Goal: Information Seeking & Learning: Learn about a topic

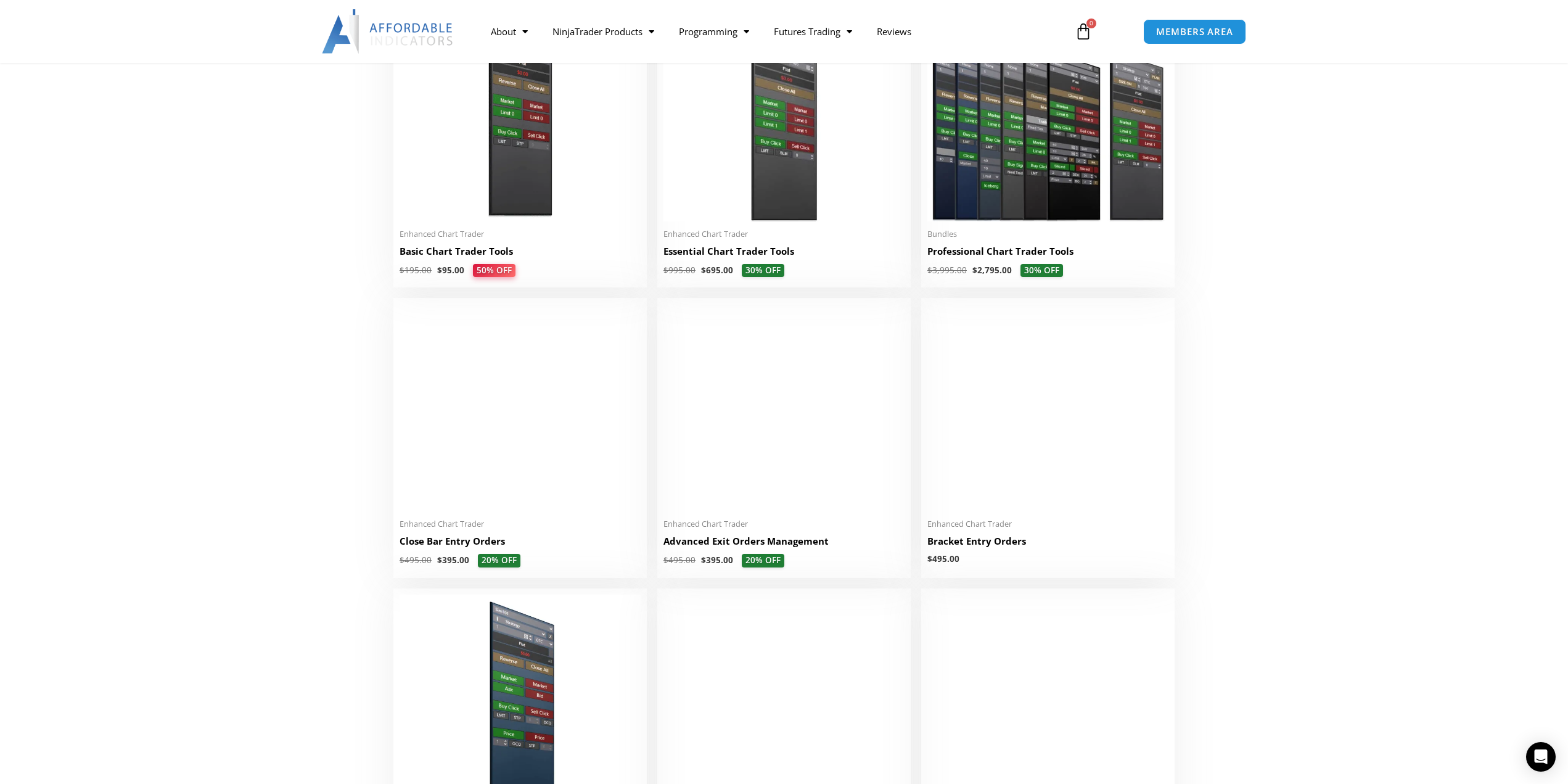
scroll to position [637, 0]
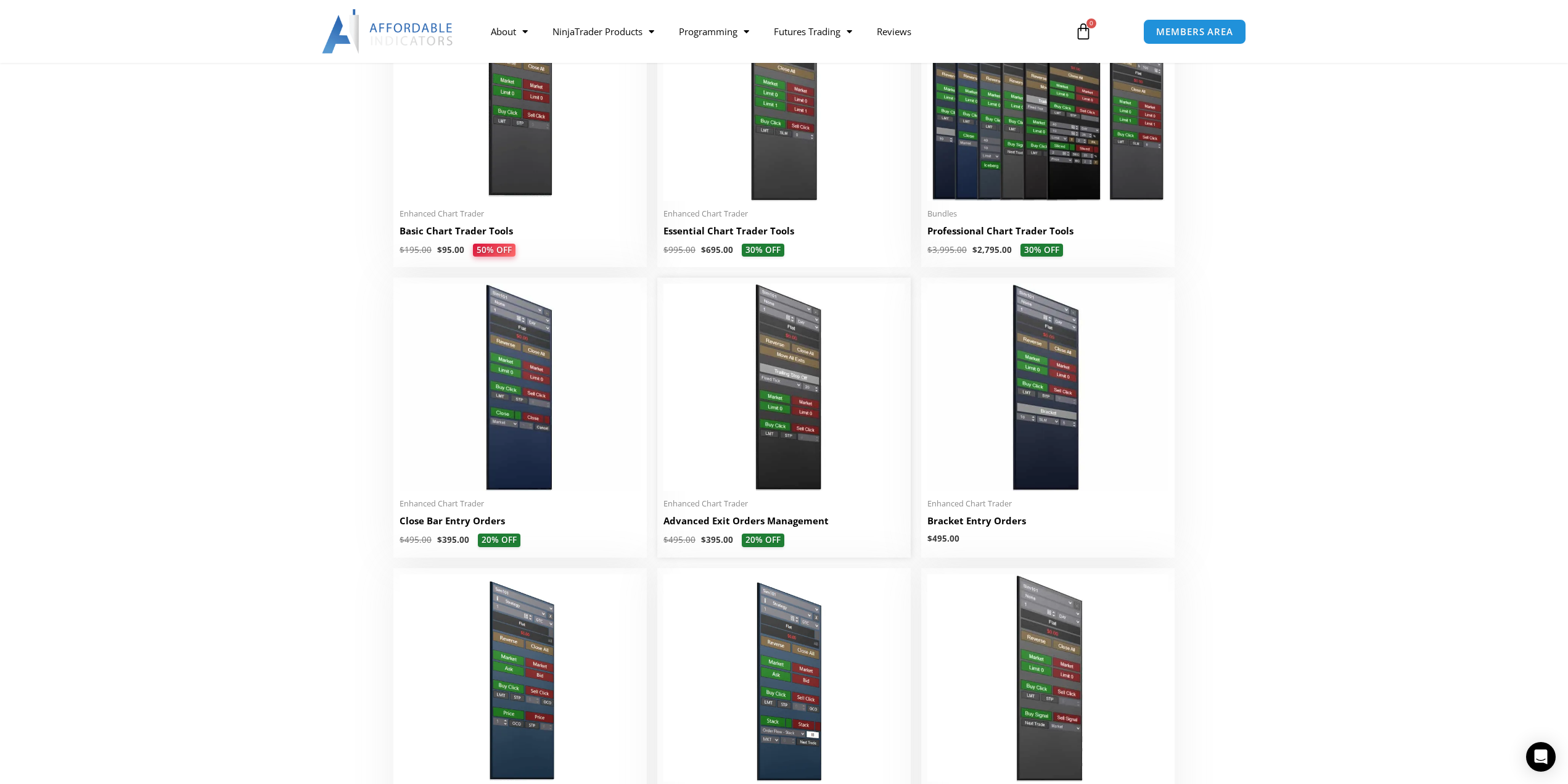
click at [776, 395] on img at bounding box center [784, 387] width 241 height 208
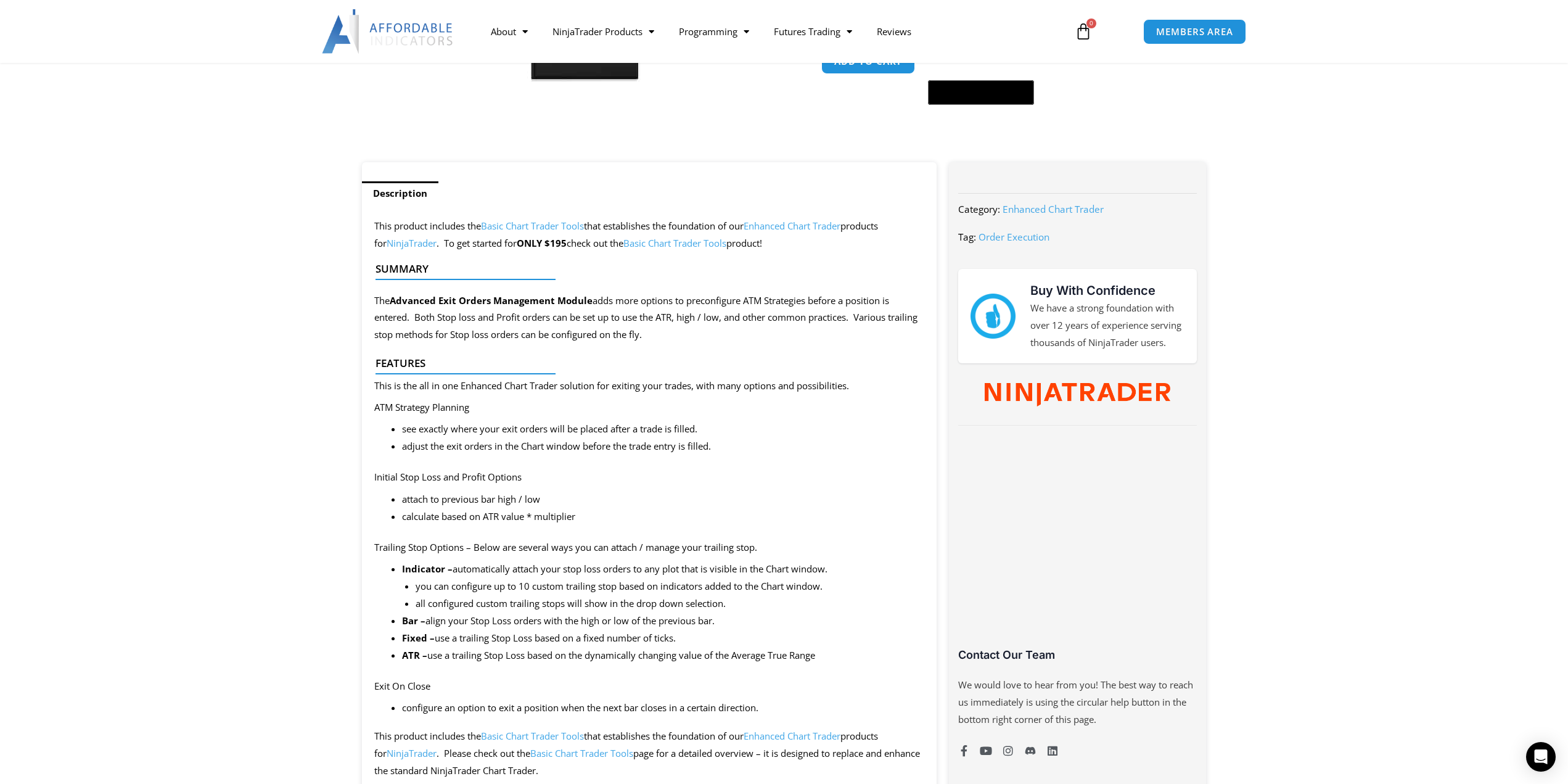
scroll to position [370, 0]
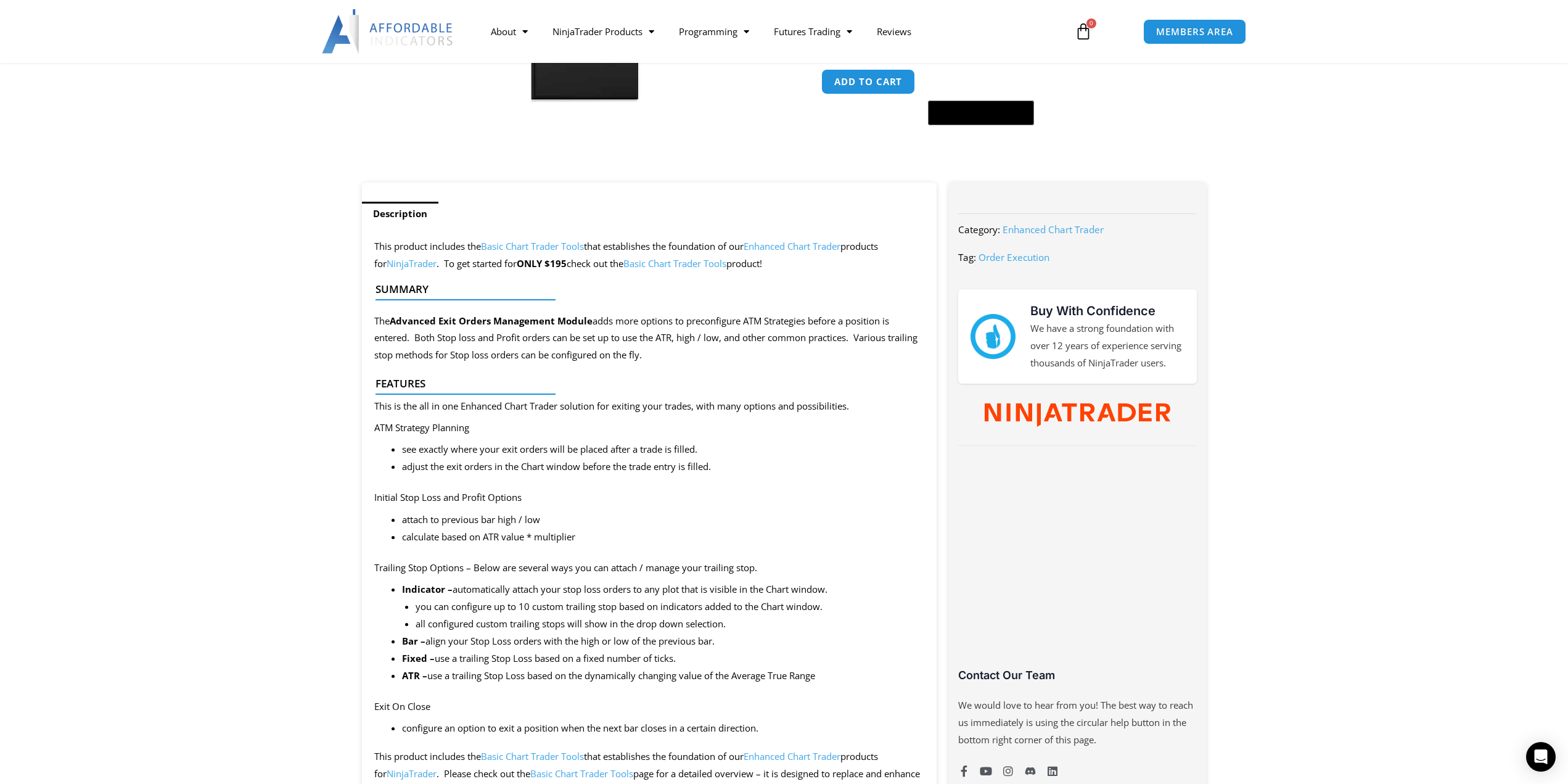
click at [1010, 255] on link "Order Execution" at bounding box center [1014, 257] width 71 height 13
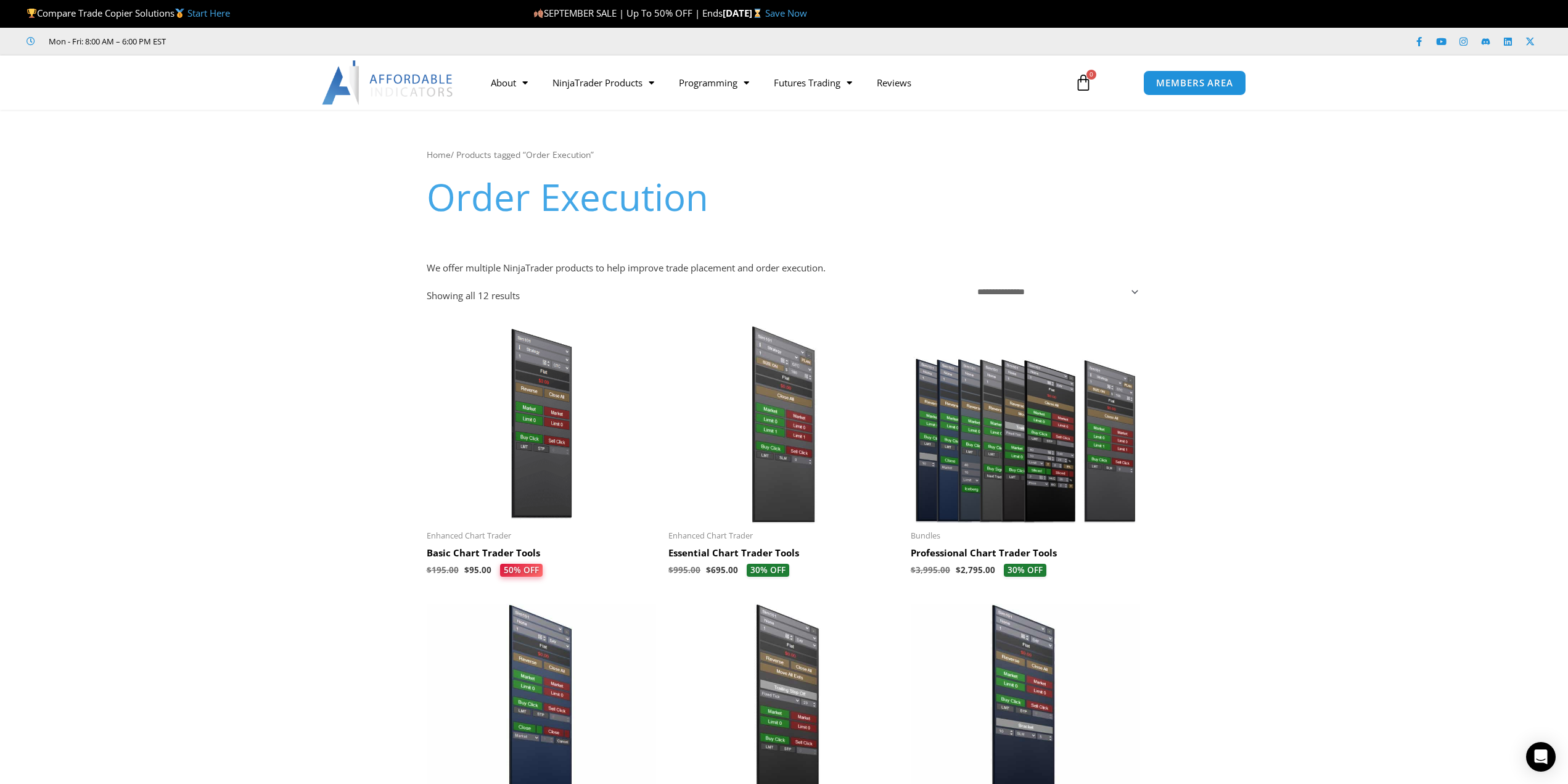
scroll to position [21, 0]
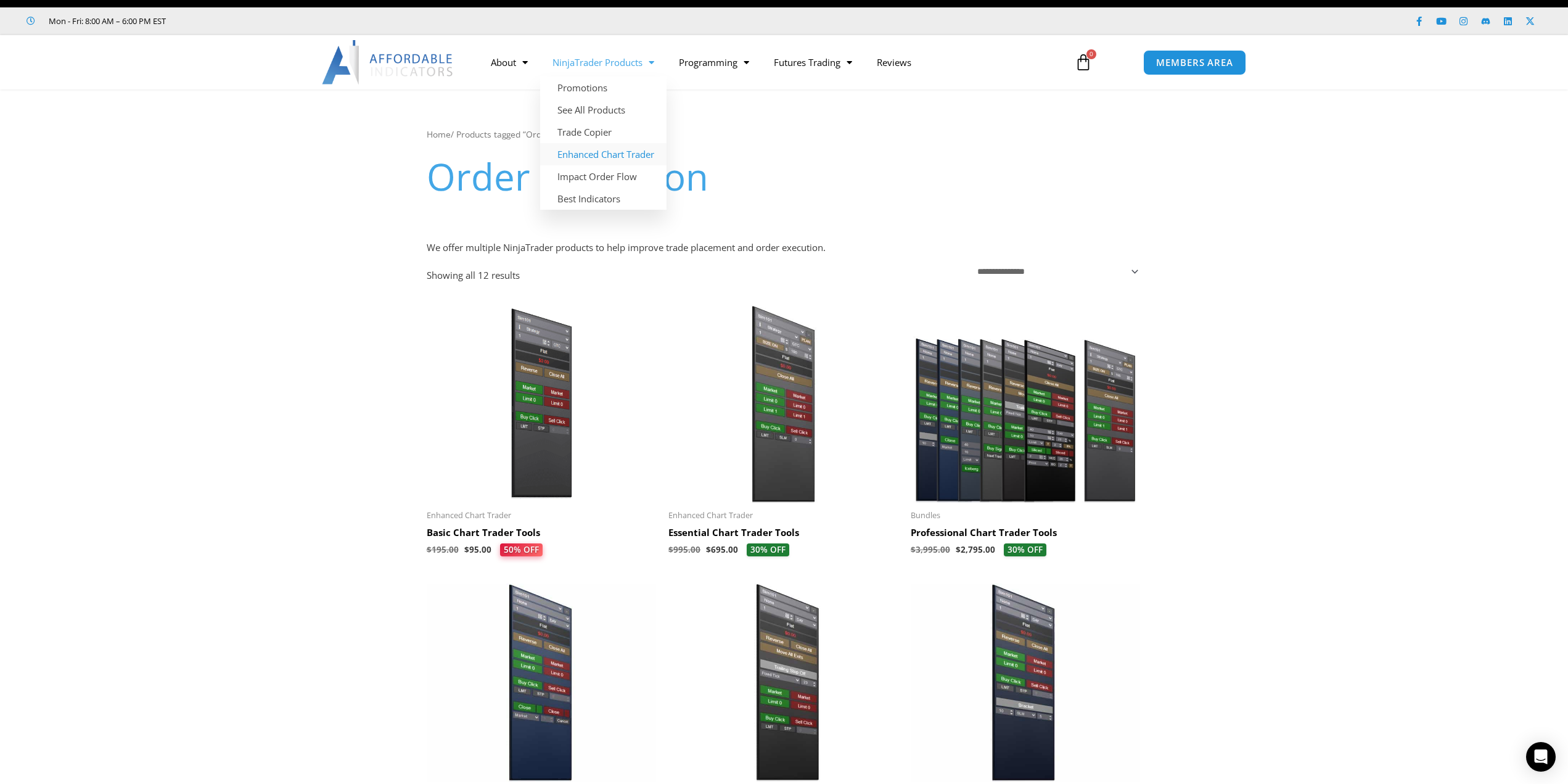
click at [593, 154] on link "Enhanced Chart Trader" at bounding box center [603, 154] width 127 height 22
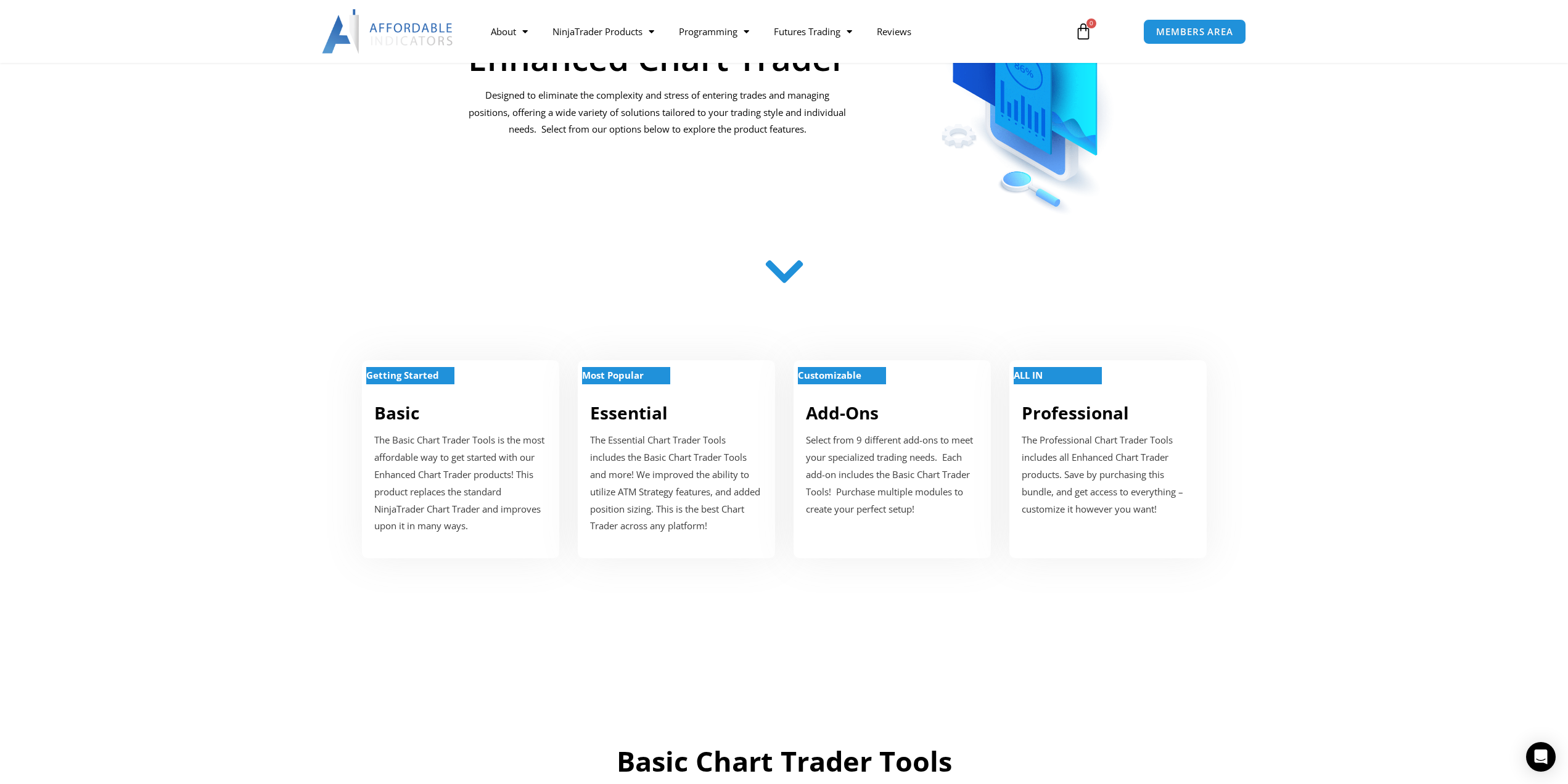
scroll to position [267, 0]
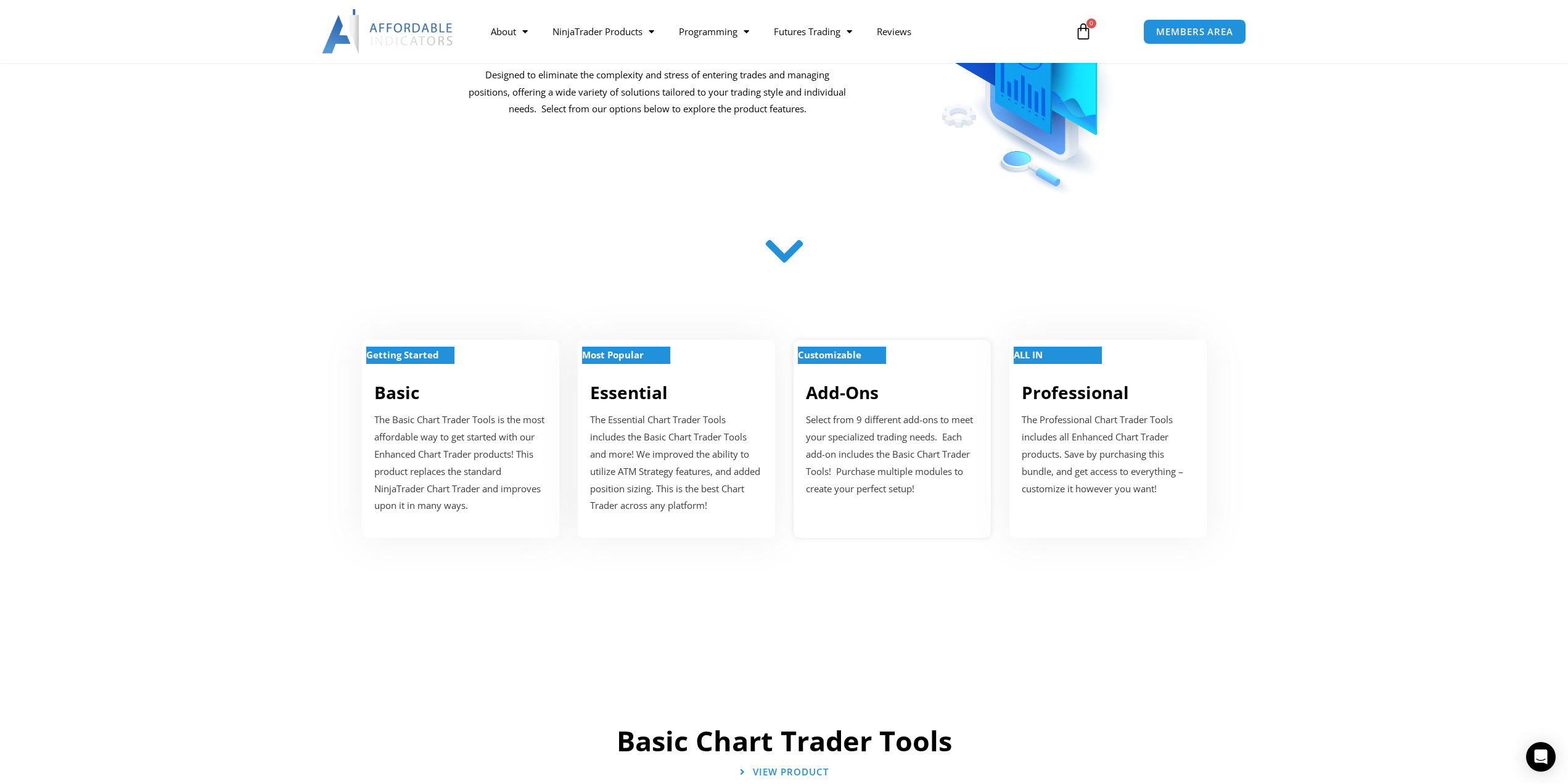
click at [827, 358] on strong "Customizable" at bounding box center [830, 354] width 64 height 13
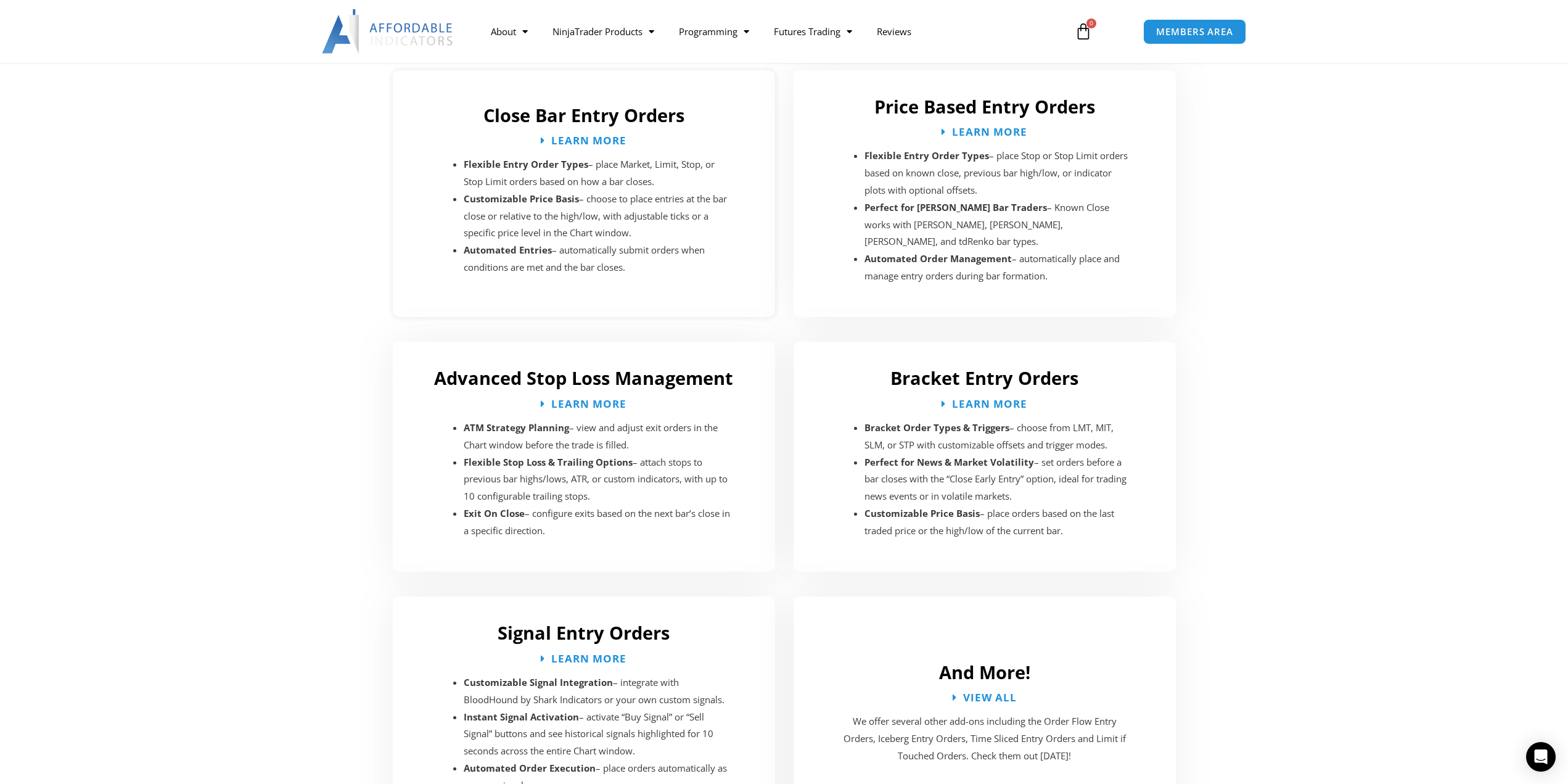
scroll to position [1875, 0]
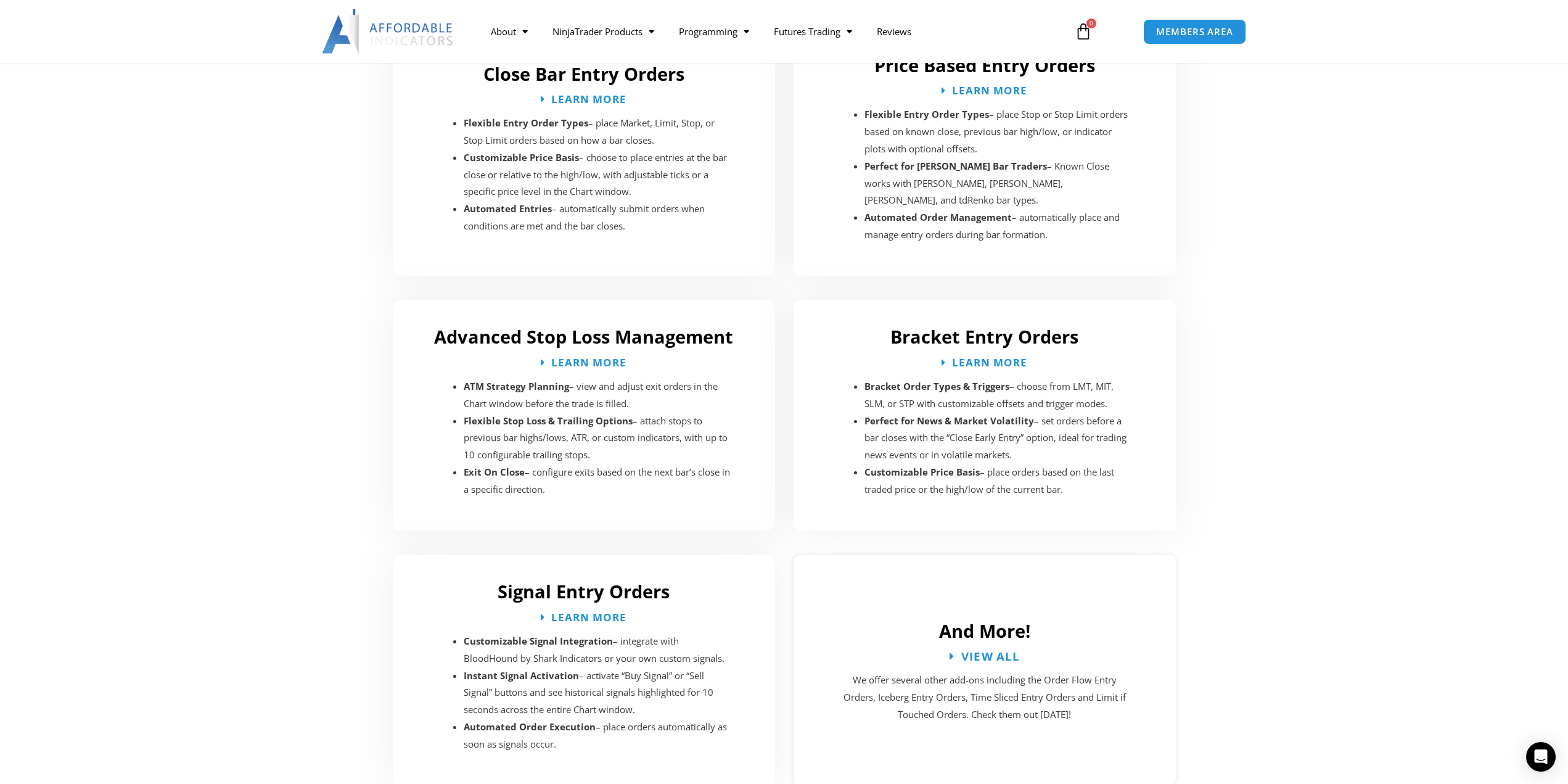
click at [990, 650] on span "View All" at bounding box center [990, 656] width 59 height 12
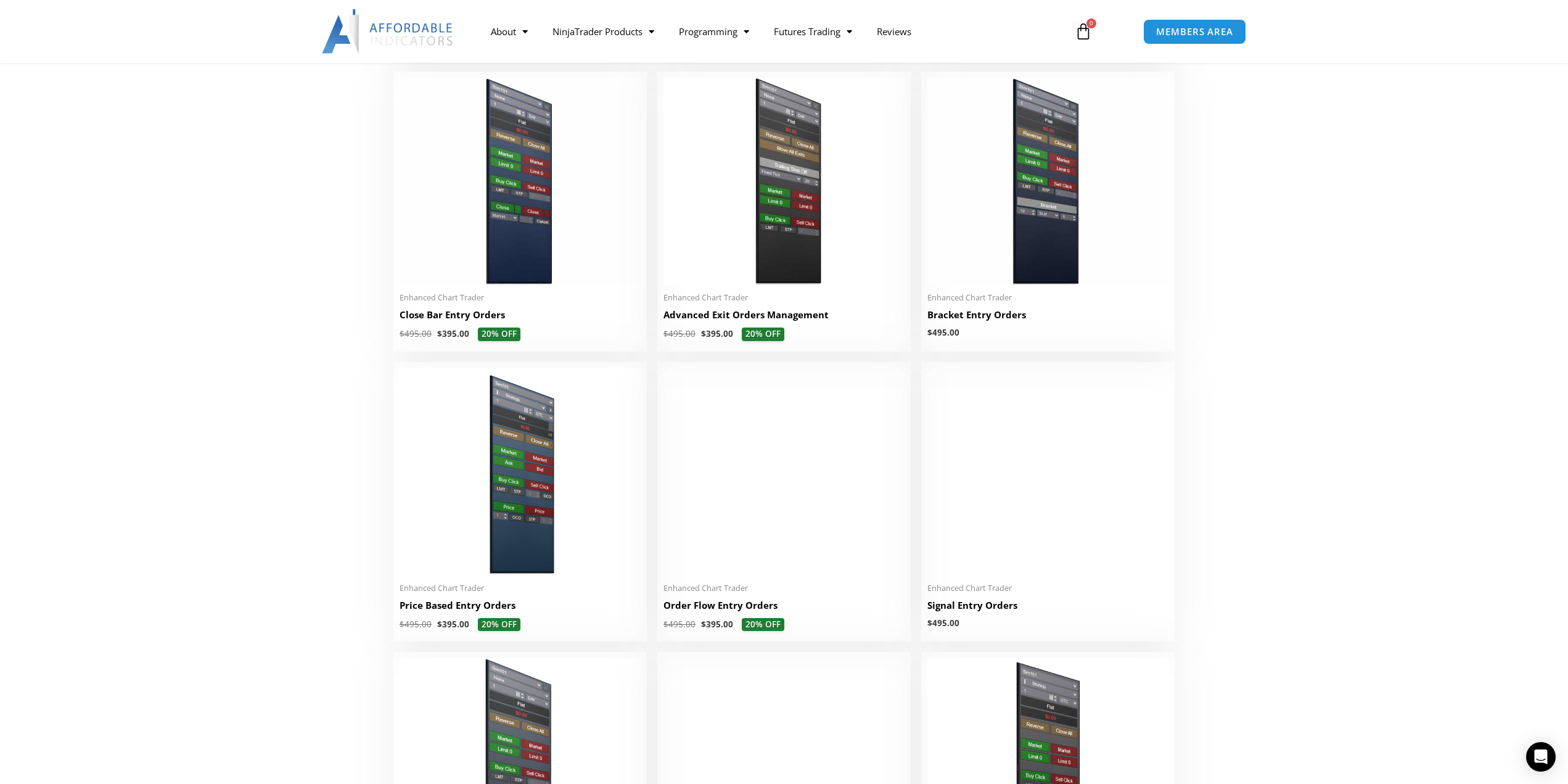
scroll to position [822, 0]
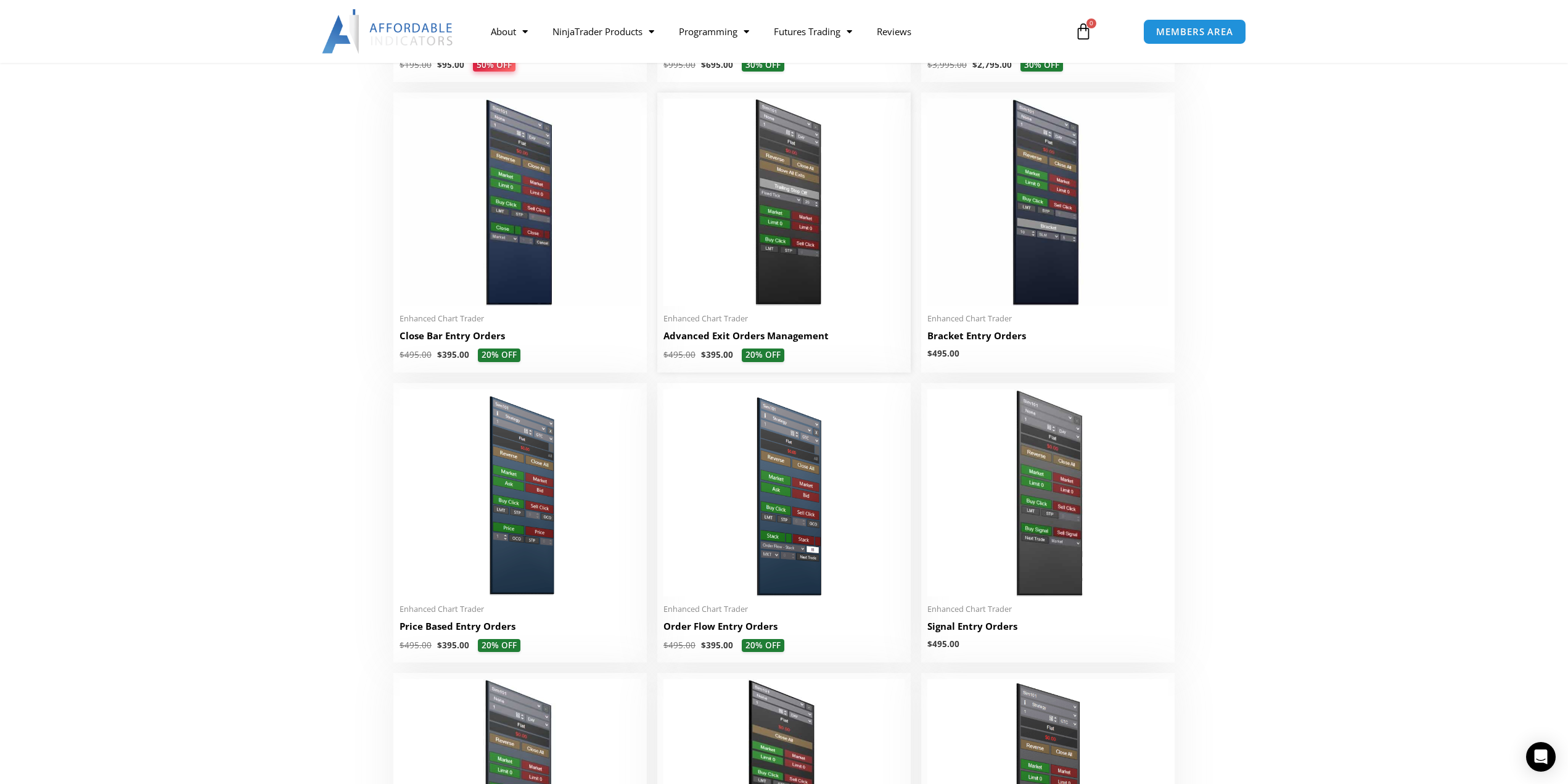
click at [713, 341] on h2 "Advanced Exit Orders Management" at bounding box center [784, 336] width 241 height 13
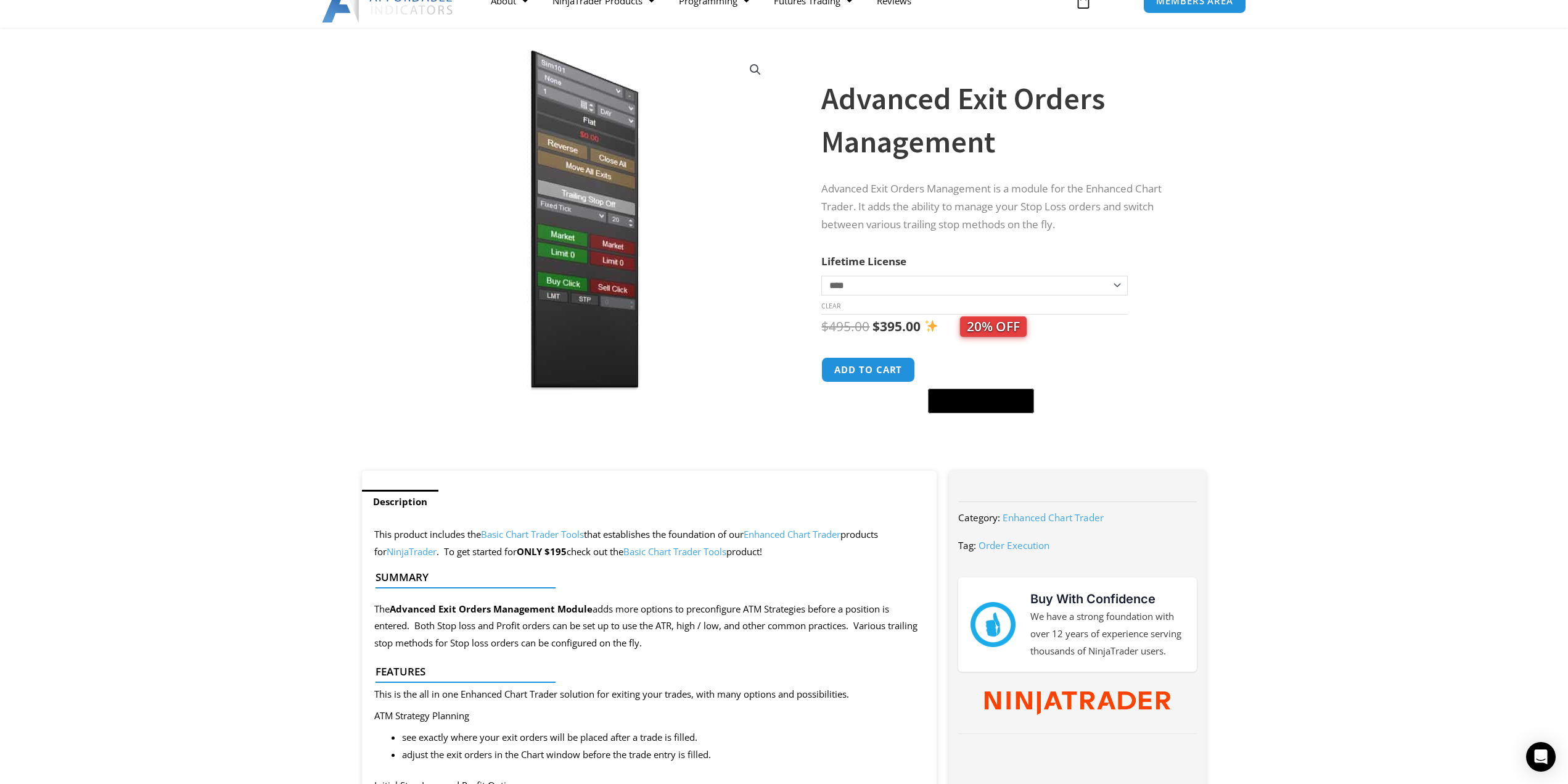
scroll to position [21, 0]
